Goal: Task Accomplishment & Management: Use online tool/utility

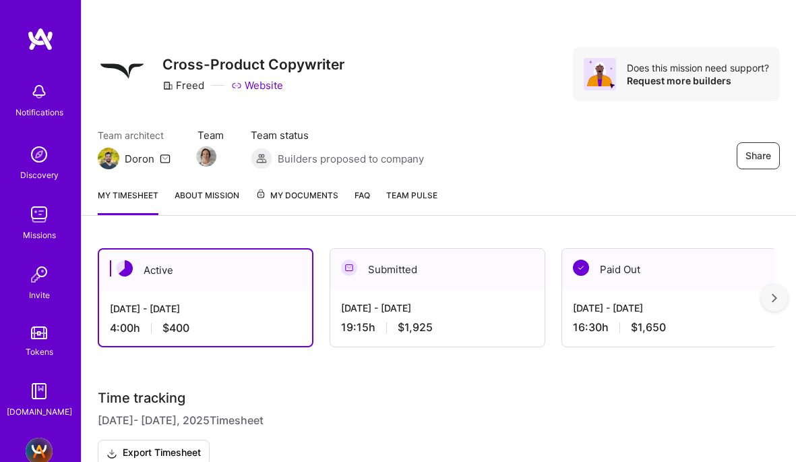
scroll to position [292, 0]
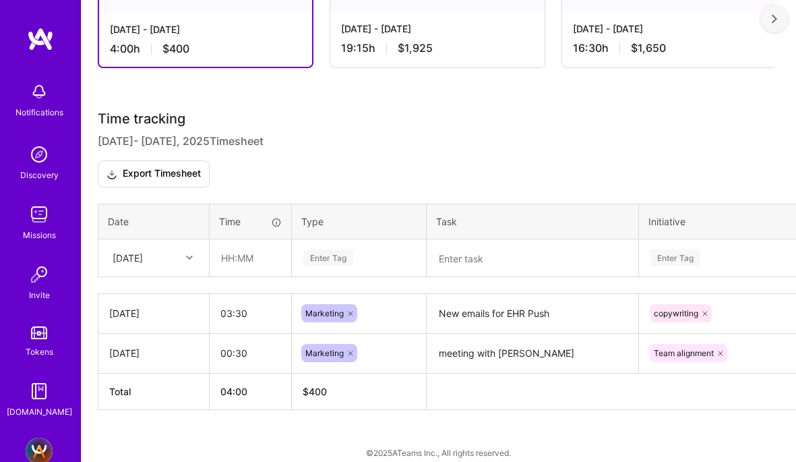
scroll to position [292, 0]
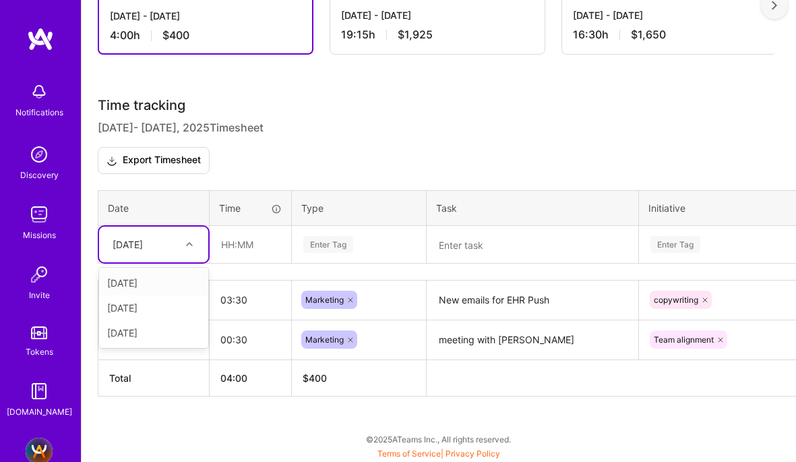
click at [185, 247] on div at bounding box center [191, 244] width 21 height 18
click at [156, 326] on div "[DATE]" at bounding box center [153, 332] width 109 height 25
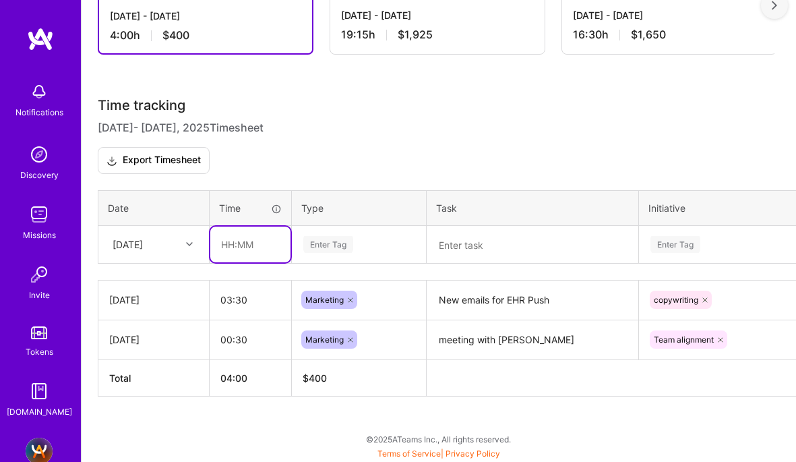
click at [245, 244] on input "text" at bounding box center [250, 244] width 80 height 36
type input "02:30"
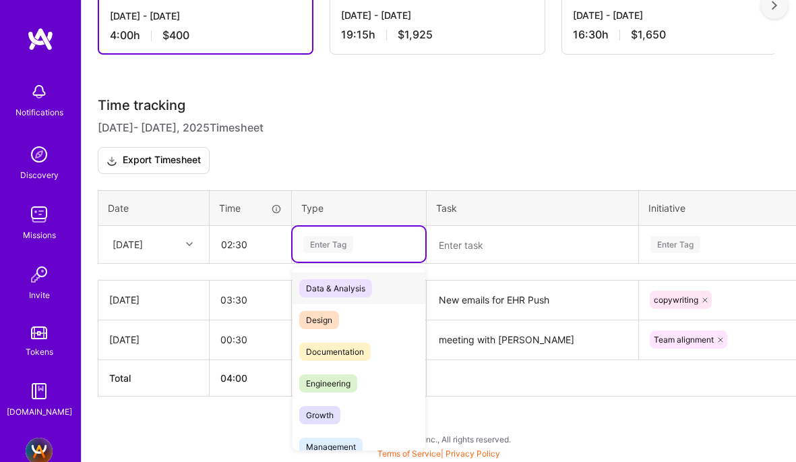
click at [326, 241] on div "Enter Tag" at bounding box center [328, 244] width 50 height 21
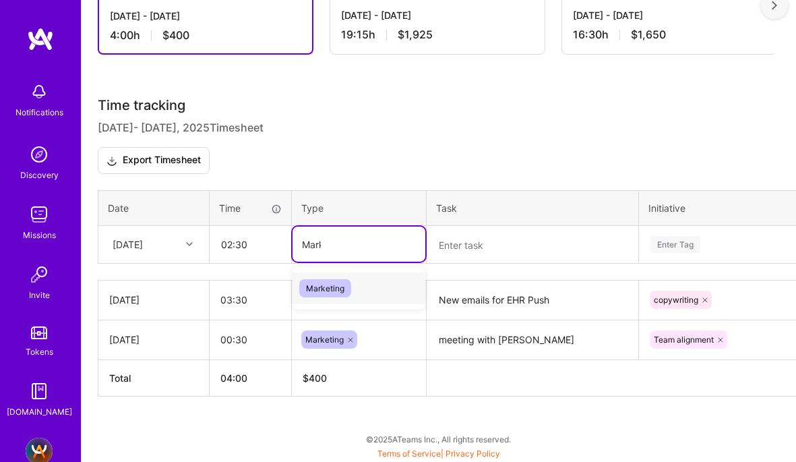
type input "Market"
click at [327, 289] on span "Marketing" at bounding box center [325, 288] width 52 height 18
click at [464, 243] on textarea at bounding box center [532, 244] width 209 height 35
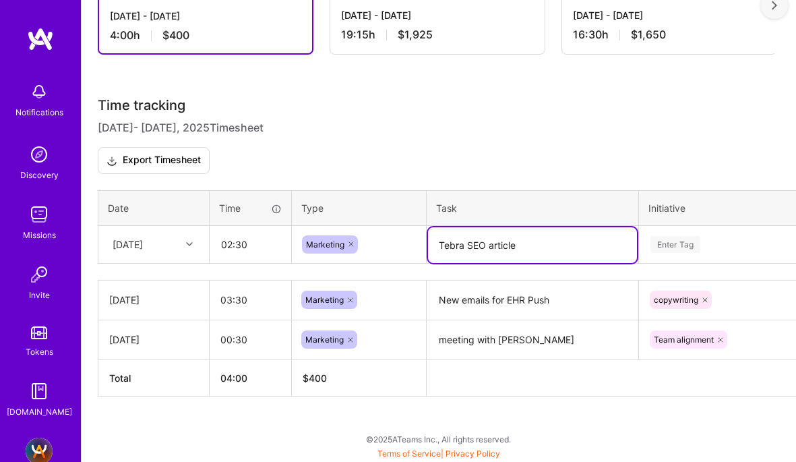
type textarea "Tebra SEO article"
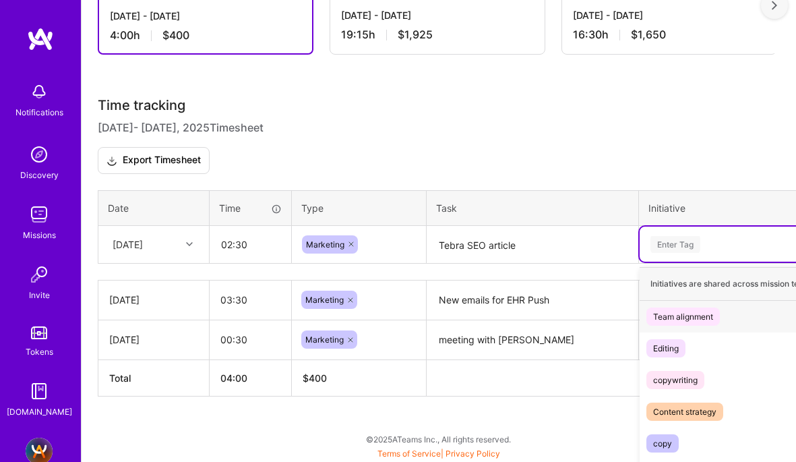
click at [679, 239] on div "option Team alignment focused, 1 of 7. 7 results available. Use Up and Down to …" at bounding box center [762, 243] width 247 height 35
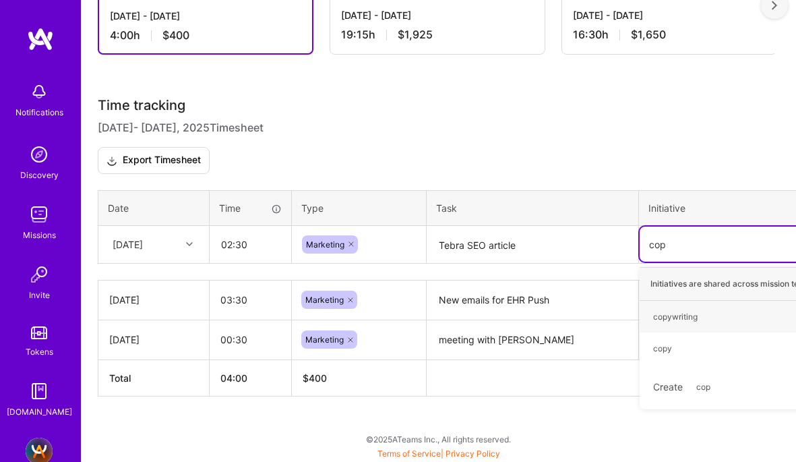
type input "copy"
click at [675, 319] on div "copywriting" at bounding box center [675, 316] width 44 height 14
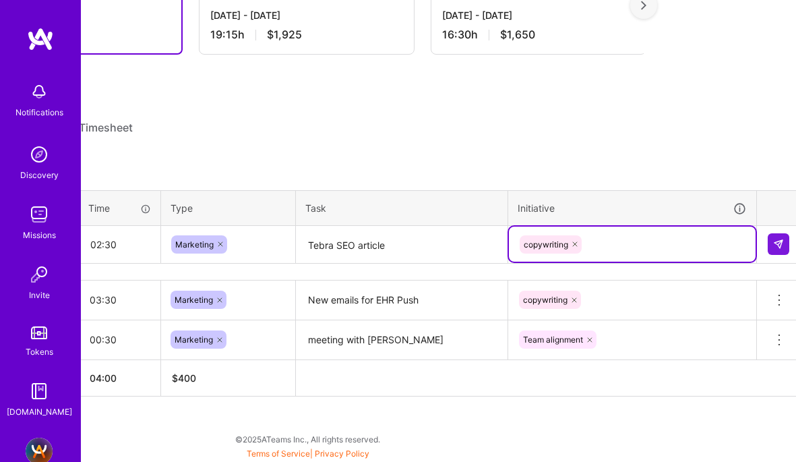
scroll to position [292, 137]
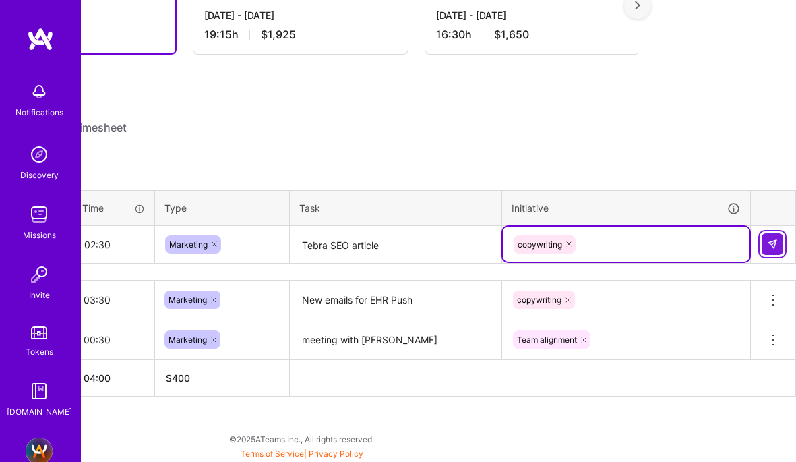
click at [770, 240] on img at bounding box center [772, 244] width 11 height 11
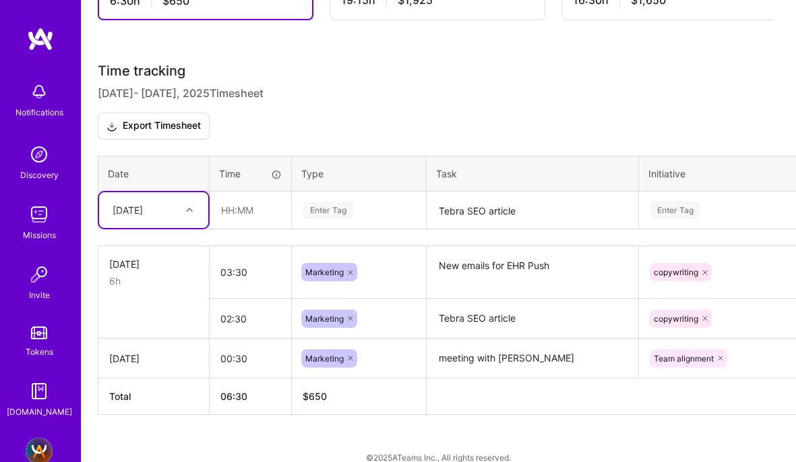
scroll to position [345, 0]
